Goal: Navigation & Orientation: Find specific page/section

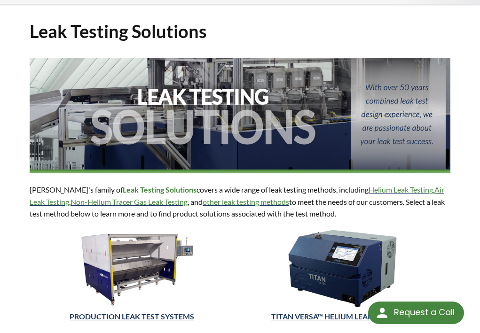
select select "Language Translate Widget"
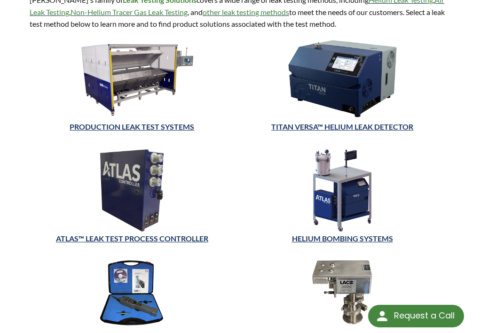
scroll to position [188, 0]
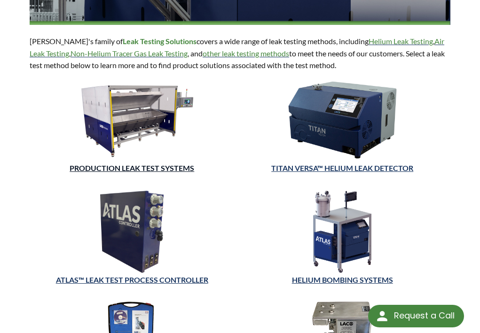
click at [136, 170] on link "PRODUCTION LEAK TEST SYSTEMS" at bounding box center [132, 168] width 125 height 9
click at [327, 113] on img at bounding box center [342, 120] width 146 height 82
